Goal: Information Seeking & Learning: Learn about a topic

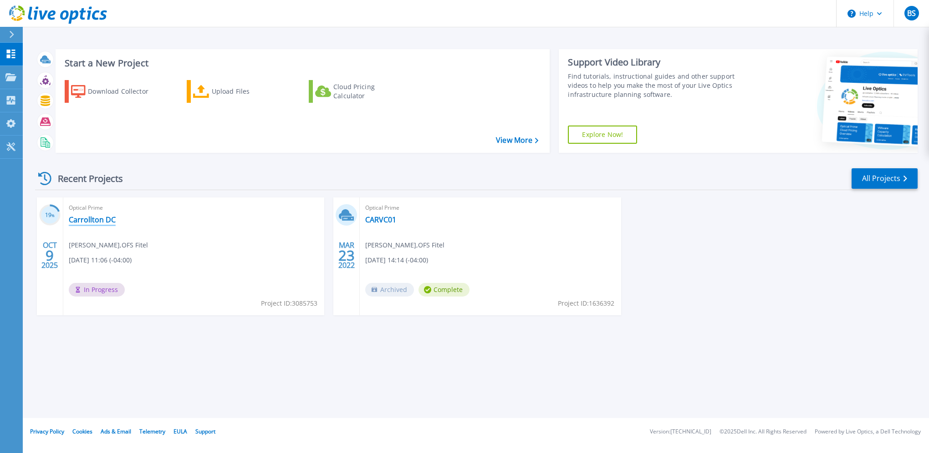
click at [92, 219] on link "Carrollton DC" at bounding box center [92, 219] width 47 height 9
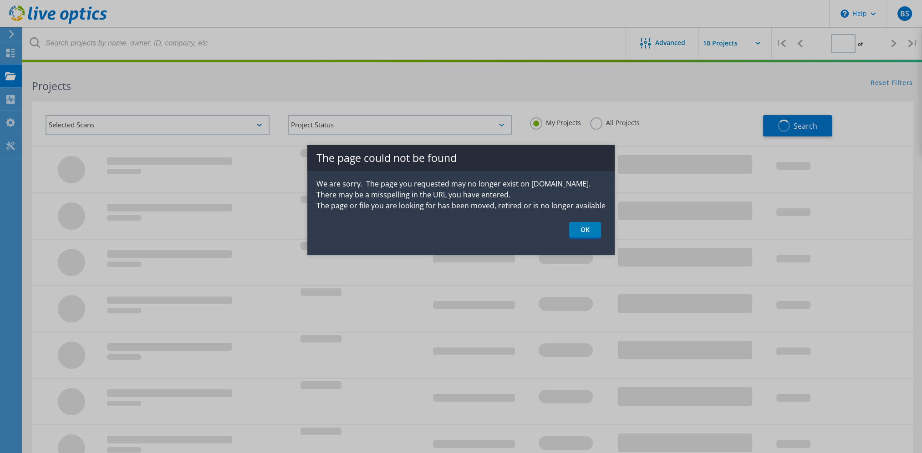
type input "1"
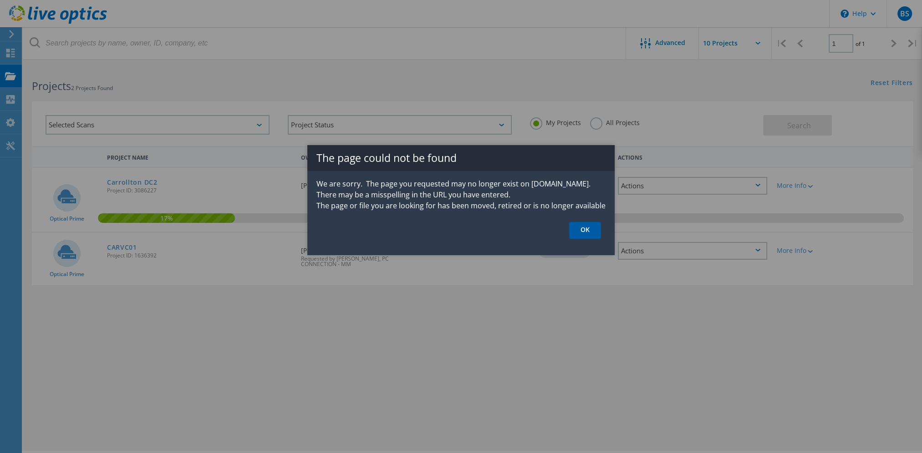
click at [587, 228] on link "OK" at bounding box center [585, 230] width 32 height 17
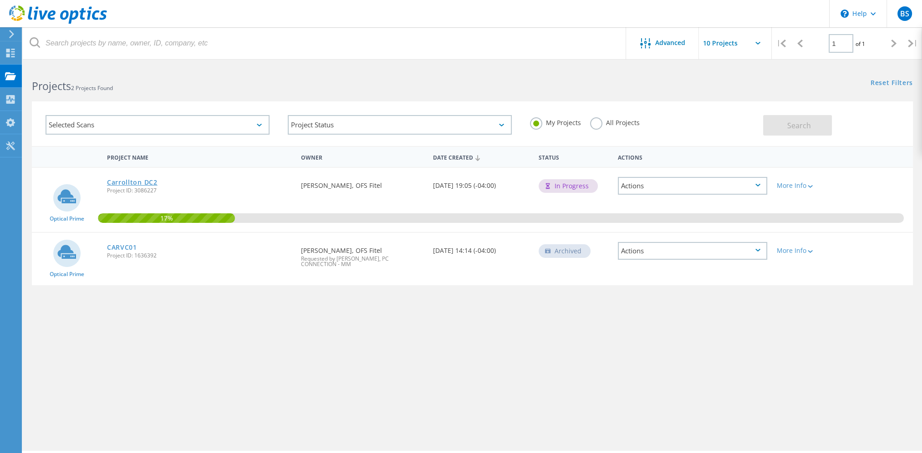
click at [137, 179] on link "Carrollton DC2" at bounding box center [132, 182] width 51 height 6
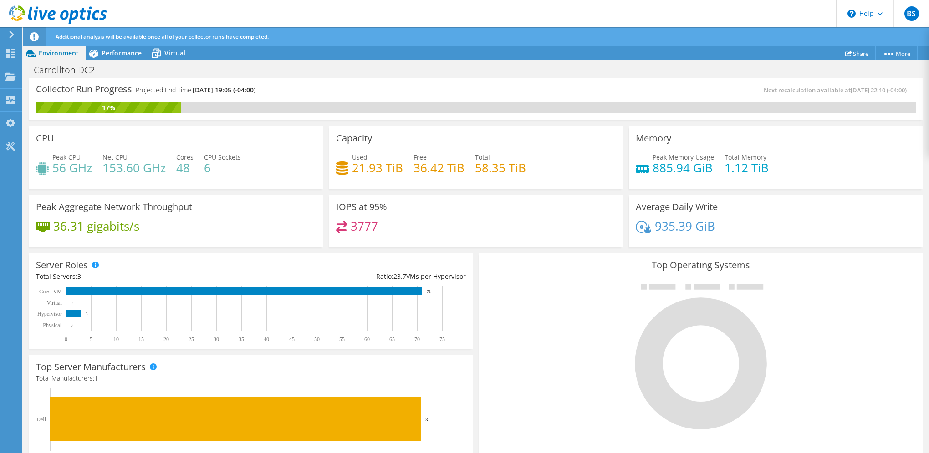
scroll to position [208, 0]
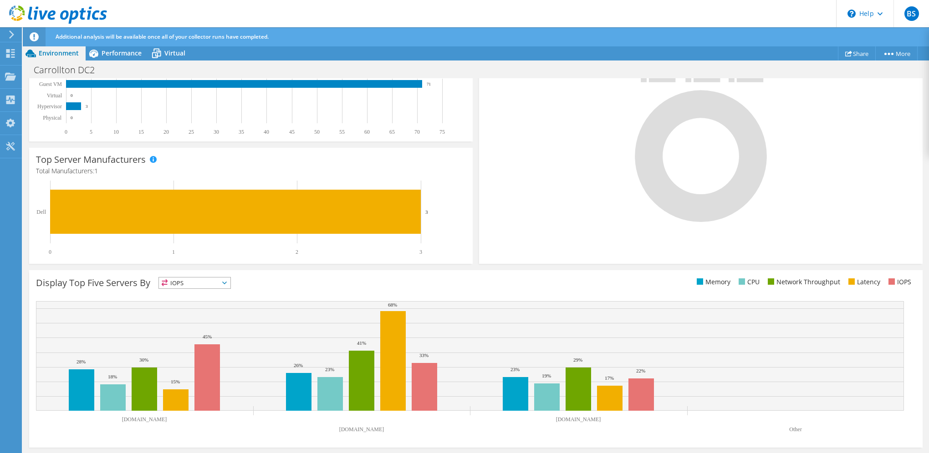
click at [207, 278] on span "IOPS" at bounding box center [194, 283] width 71 height 11
click at [198, 331] on li "Network Throughput" at bounding box center [194, 333] width 71 height 13
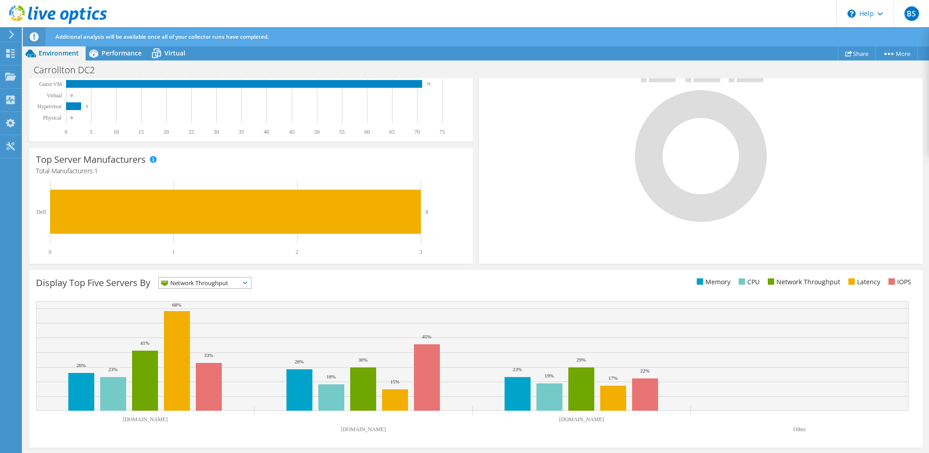
click at [212, 282] on span "Network Throughput" at bounding box center [199, 283] width 81 height 11
click at [197, 341] on li "Latency" at bounding box center [205, 346] width 92 height 13
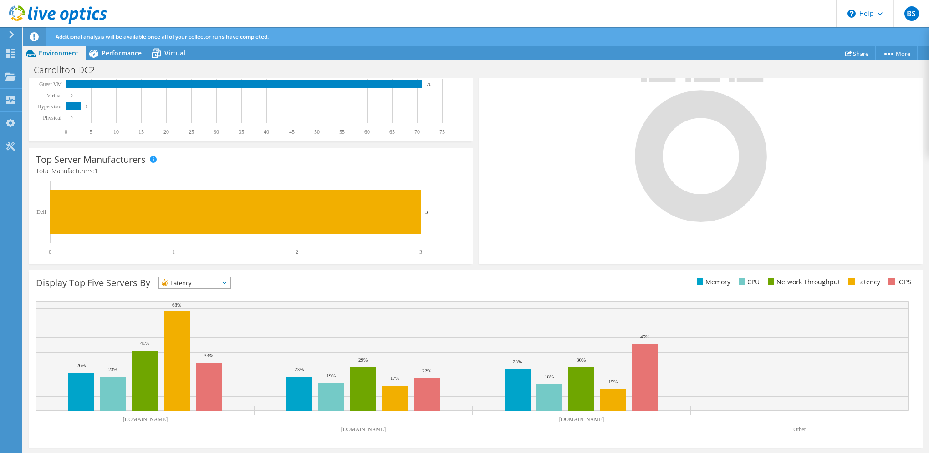
click at [213, 278] on span "Latency" at bounding box center [189, 283] width 60 height 11
click at [195, 306] on li "Memory" at bounding box center [194, 307] width 71 height 13
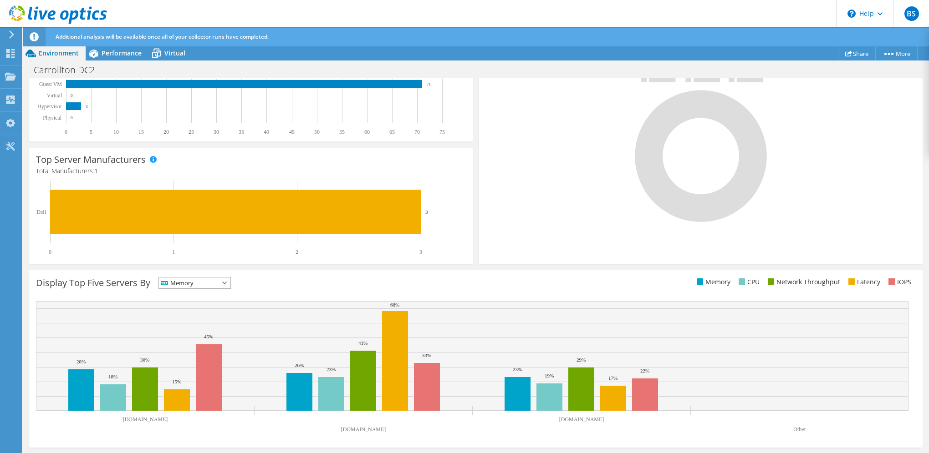
click at [206, 280] on span "Memory" at bounding box center [189, 283] width 60 height 11
click at [196, 280] on span "Memory" at bounding box center [189, 283] width 60 height 11
click at [199, 280] on span "Memory" at bounding box center [189, 283] width 60 height 11
click at [181, 317] on li "CPU" at bounding box center [194, 320] width 71 height 13
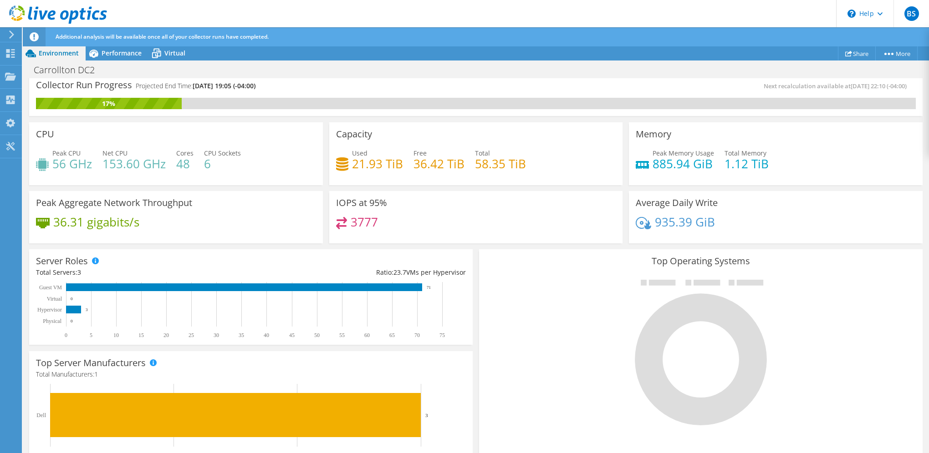
scroll to position [0, 0]
